Goal: Task Accomplishment & Management: Complete application form

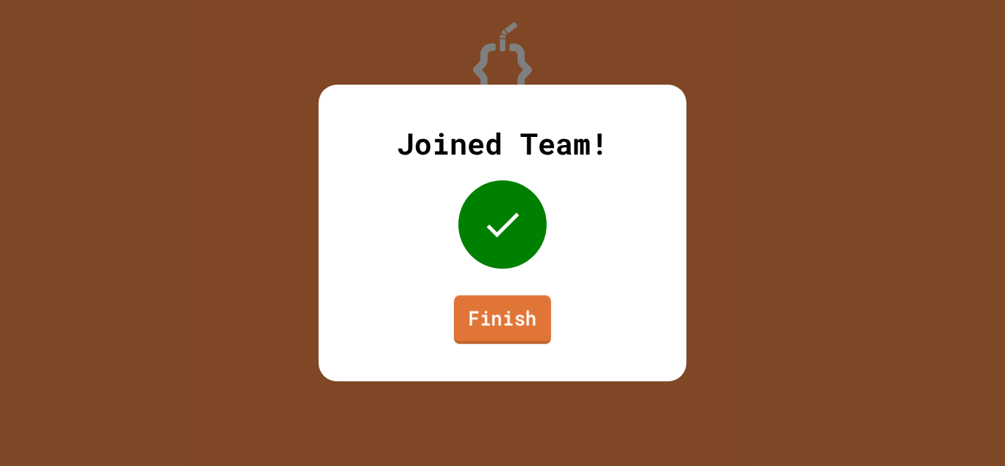
click at [491, 323] on link "Finish" at bounding box center [502, 319] width 97 height 49
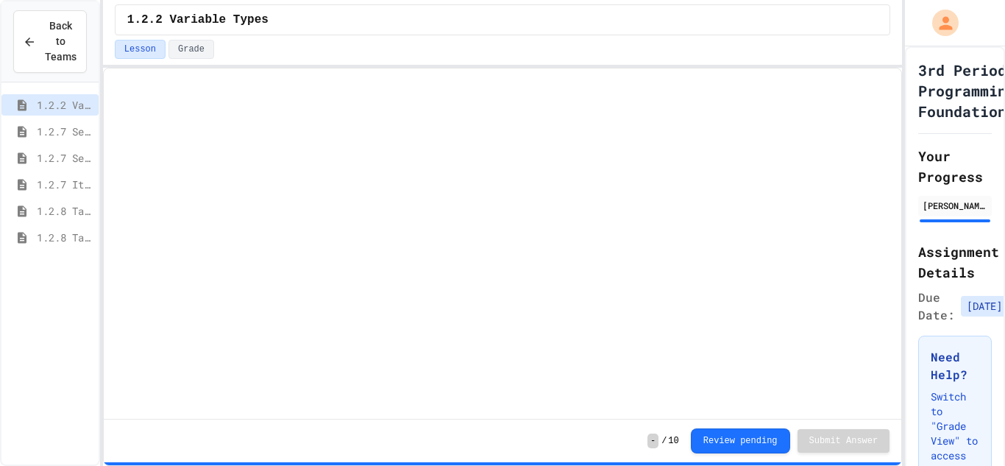
click at [33, 238] on div "1.2.8 Task 2" at bounding box center [49, 237] width 97 height 21
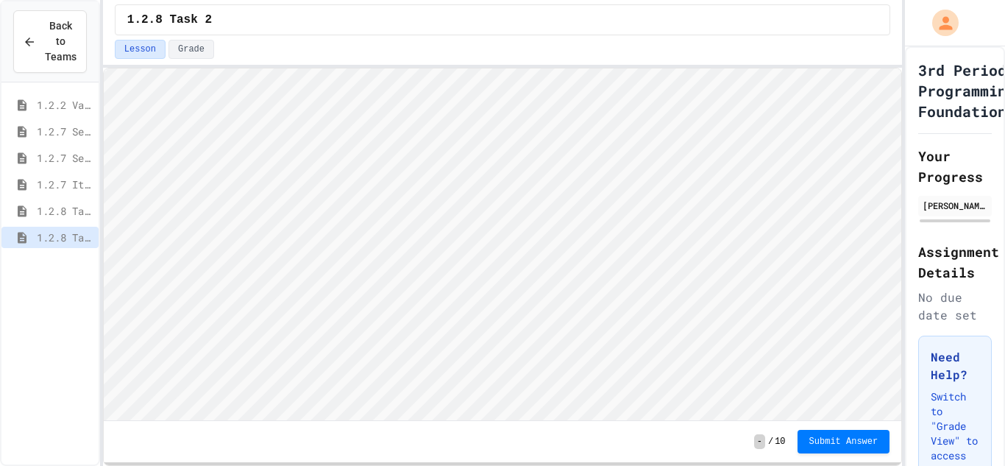
click at [47, 207] on span "1.2.8 Task 1" at bounding box center [65, 210] width 56 height 15
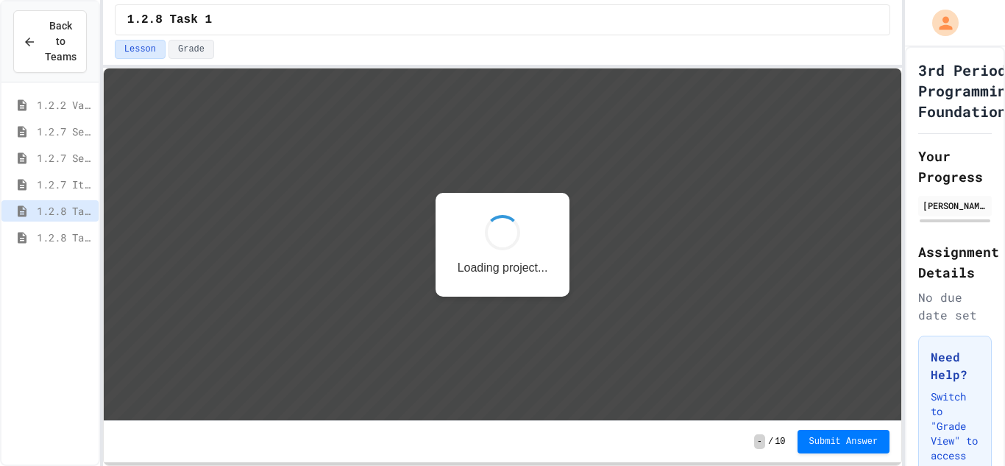
click at [25, 185] on icon at bounding box center [22, 184] width 9 height 11
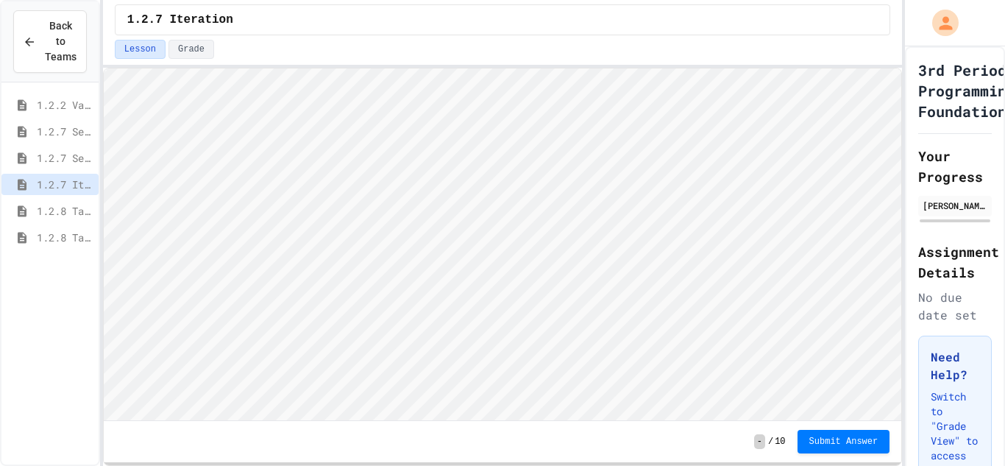
click at [35, 207] on div "1.2.8 Task 1" at bounding box center [49, 210] width 97 height 21
click at [60, 235] on span "1.2.8 Task 2" at bounding box center [65, 236] width 56 height 15
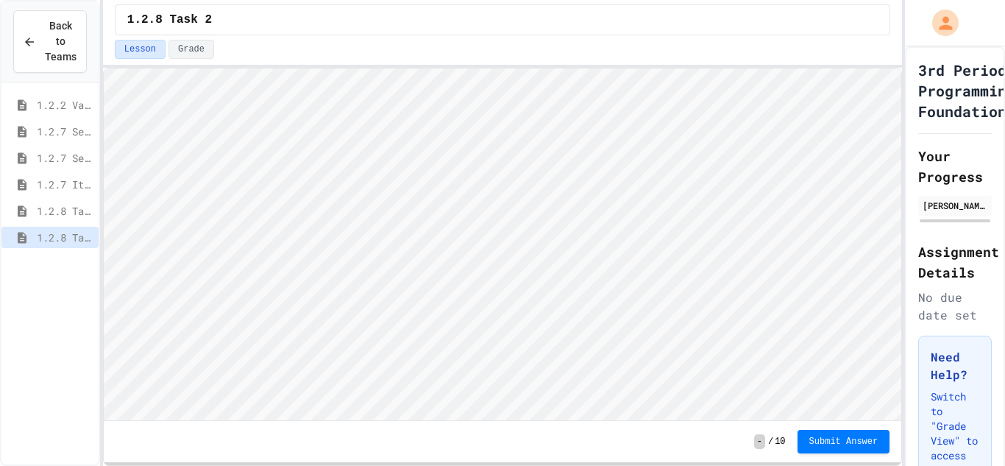
scroll to position [1, 0]
type textarea "*****"
type textarea "**********"
click at [841, 436] on span "Submit Answer" at bounding box center [843, 440] width 69 height 12
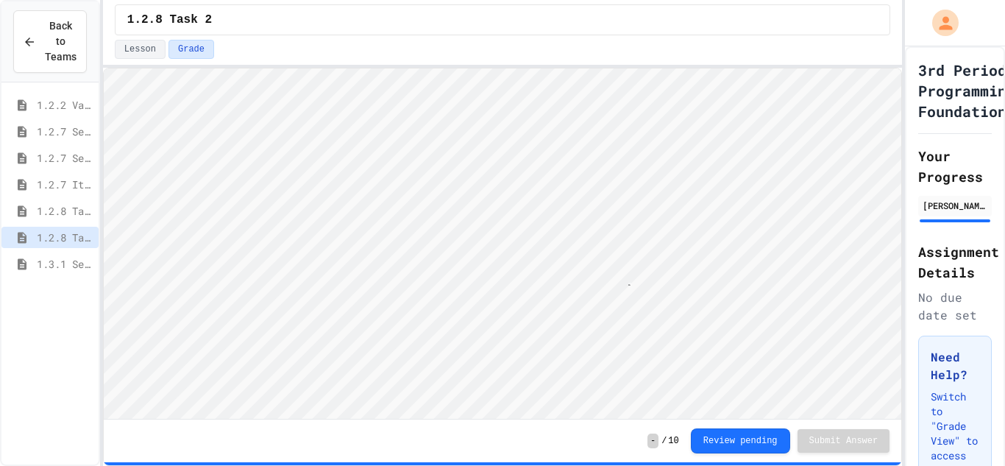
scroll to position [1, 14]
type textarea "*****"
click at [57, 213] on span "1.2.8 Task 1" at bounding box center [65, 210] width 56 height 15
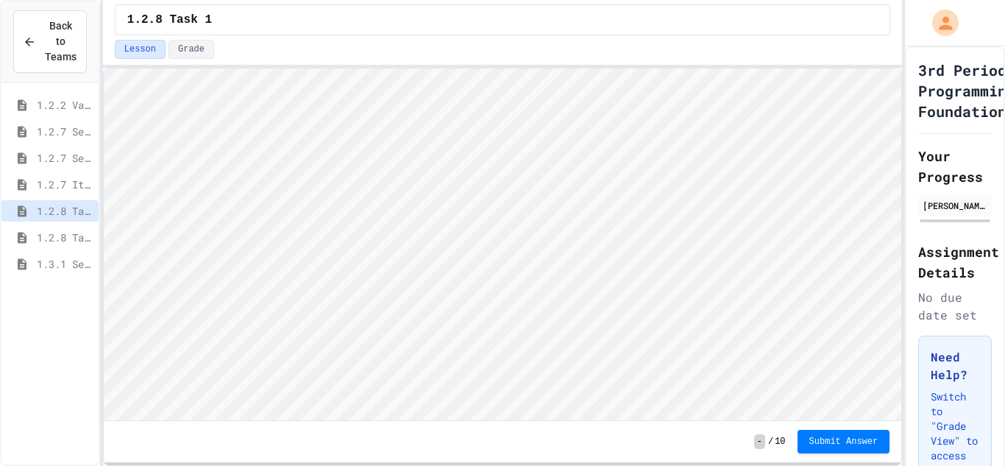
scroll to position [1, 0]
click at [69, 263] on span "1.3.1 Sequencing Patterns/Trends" at bounding box center [65, 263] width 56 height 15
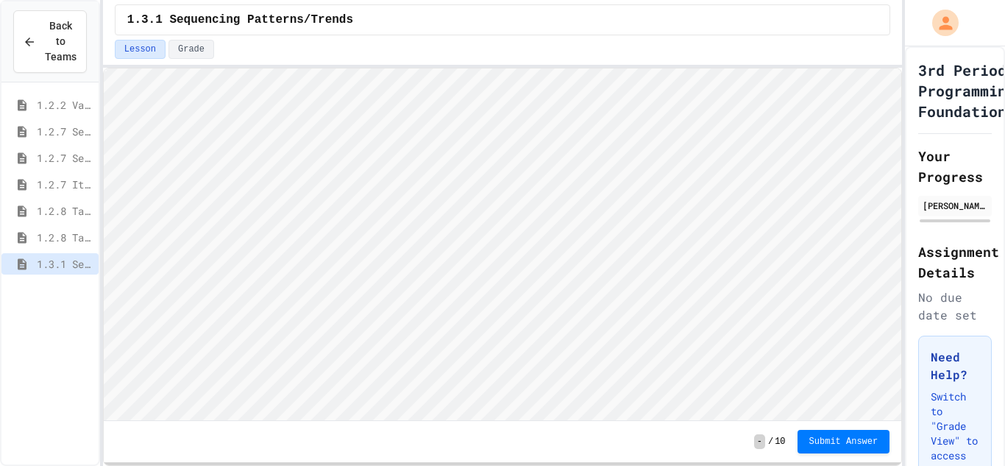
scroll to position [1, 0]
click at [835, 443] on span "Submit Answer" at bounding box center [843, 440] width 69 height 12
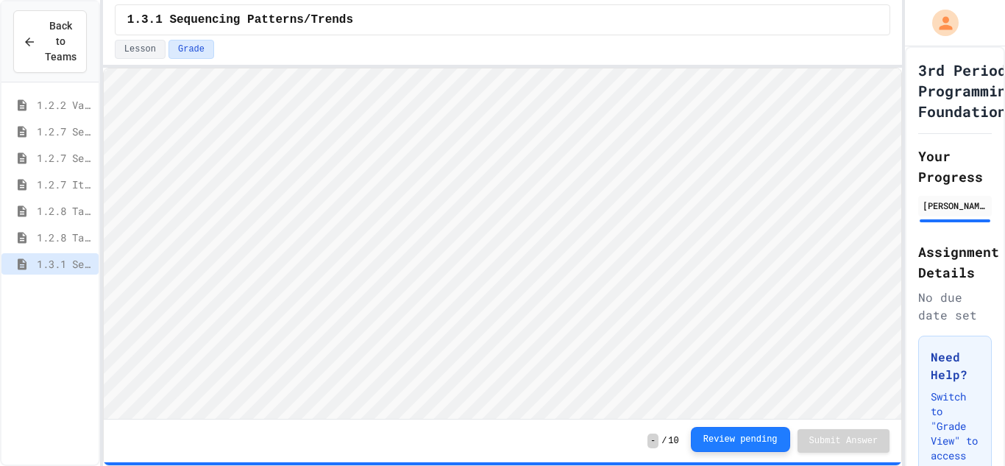
click at [739, 441] on button "Review pending" at bounding box center [740, 439] width 99 height 25
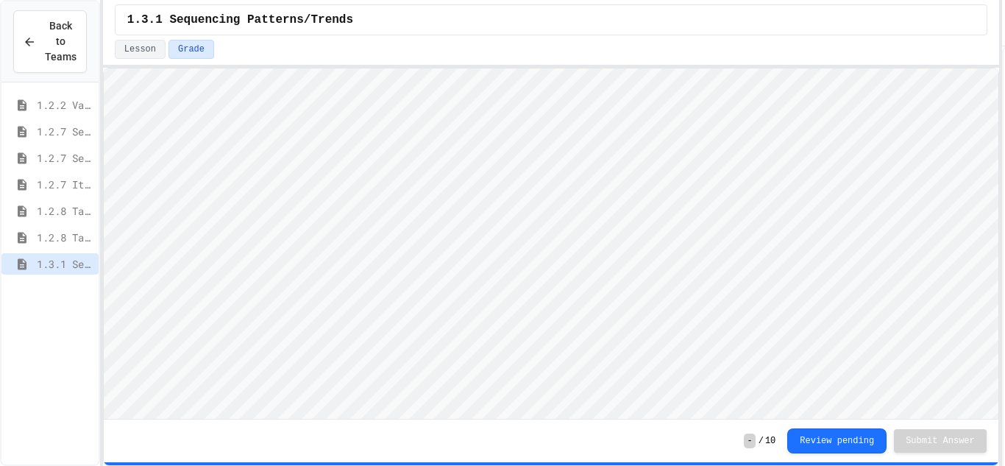
click at [1004, 128] on div "Back to Teams 1.2.2 Variable Types 1.2.7 Sequencing 1.2.7 Selection 1.2.7 Itera…" at bounding box center [502, 233] width 1005 height 466
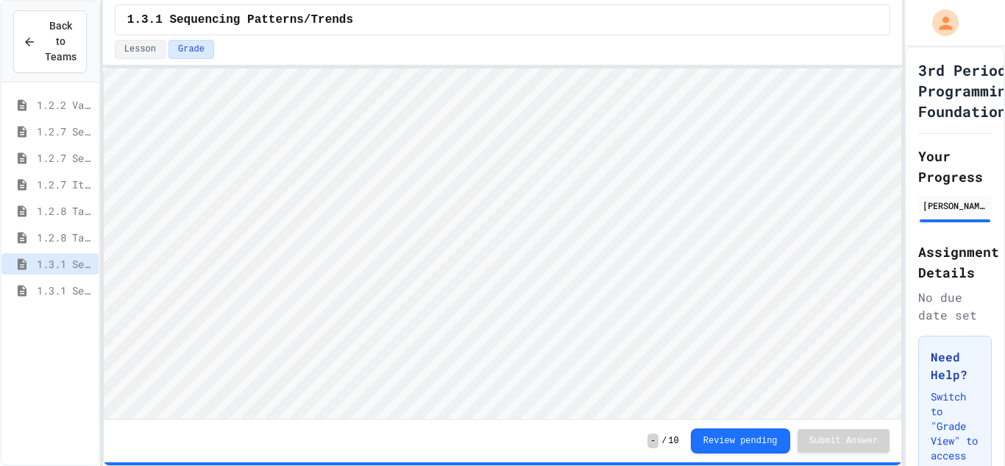
scroll to position [1, 0]
click at [60, 295] on span "1.3.1 Selection Patterns/Trends" at bounding box center [65, 289] width 56 height 15
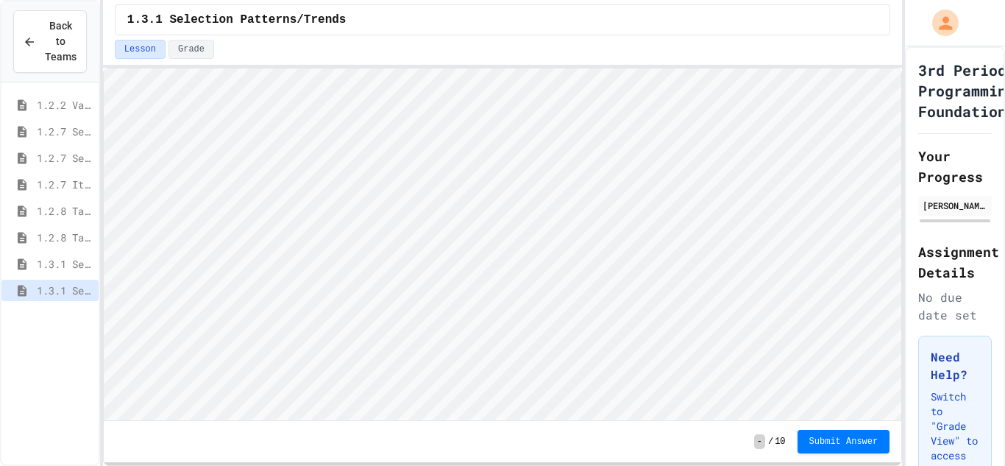
scroll to position [1, 0]
click at [58, 316] on span "1.3.1 Iteration Patterns/Trends" at bounding box center [65, 316] width 56 height 15
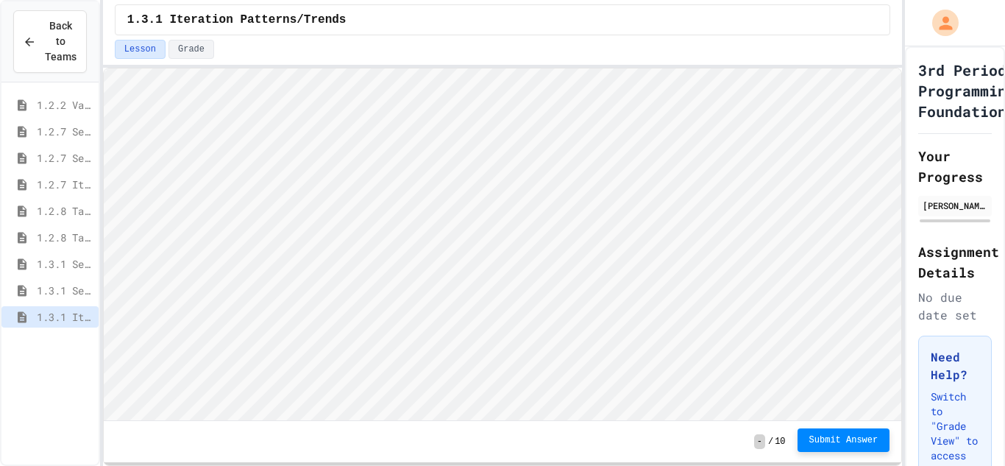
click at [841, 439] on span "Submit Answer" at bounding box center [843, 440] width 69 height 12
